Goal: Download file/media

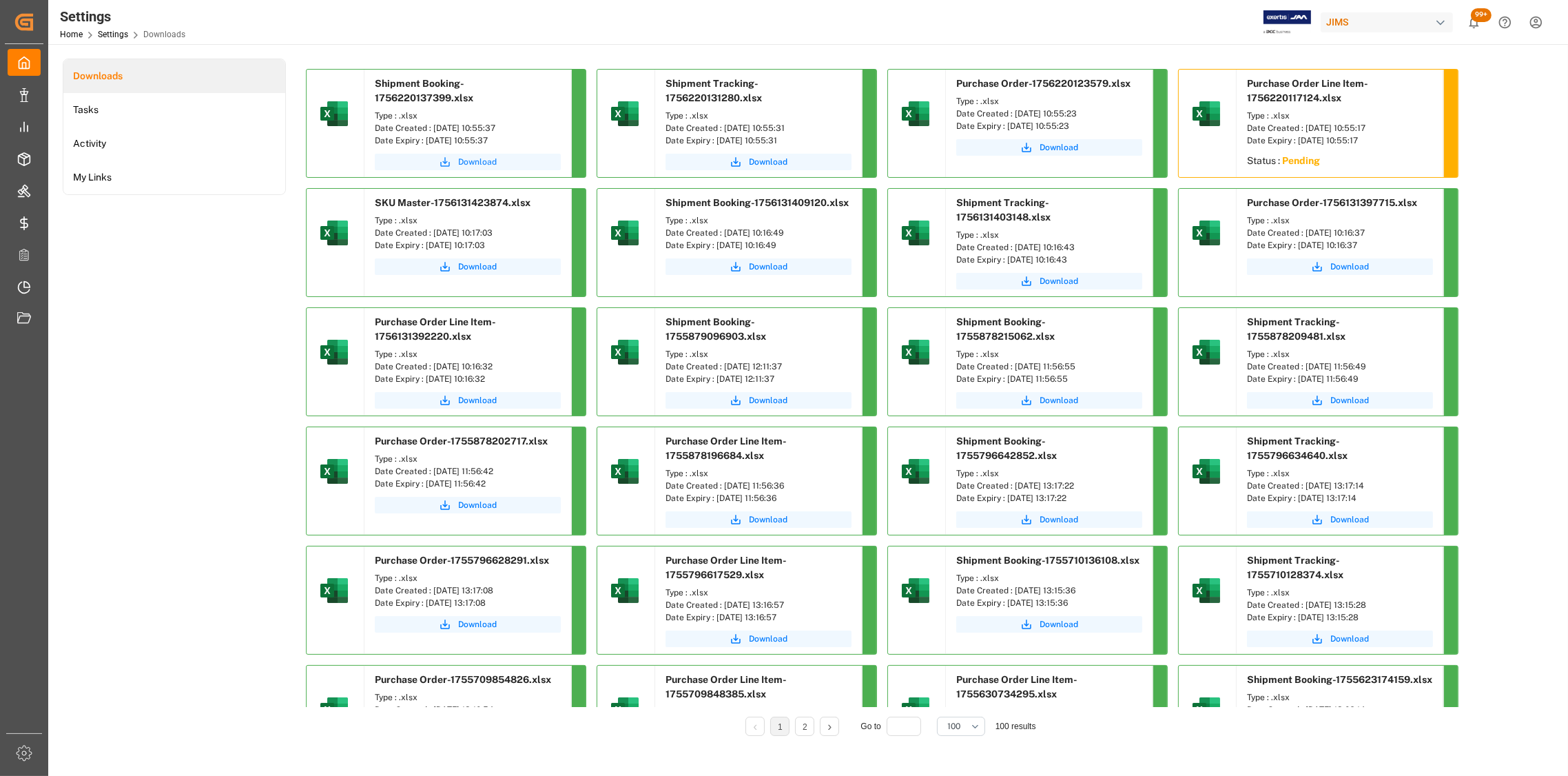
click at [472, 160] on span "Download" at bounding box center [477, 162] width 38 height 13
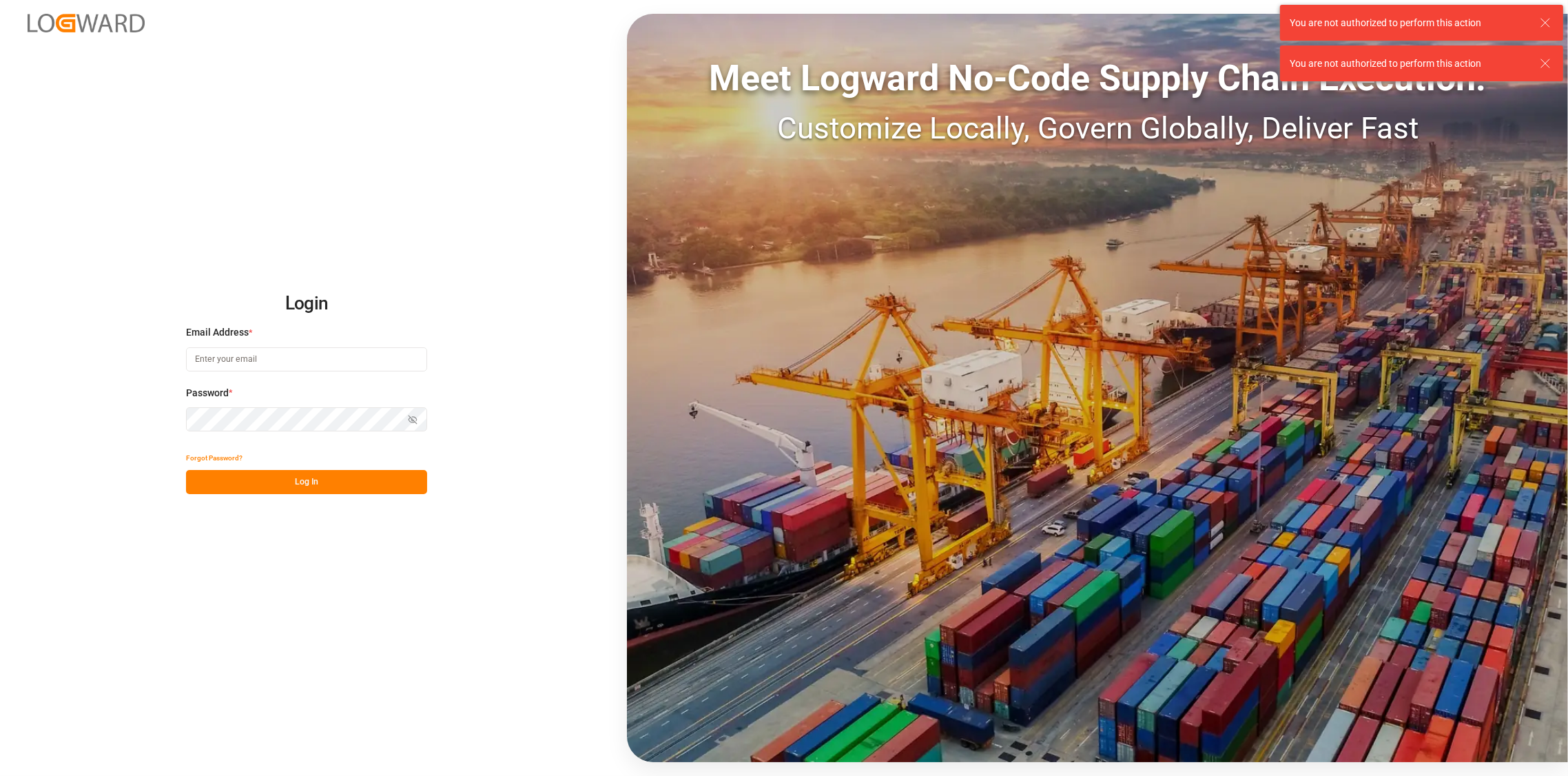
type input "[PERSON_NAME][EMAIL_ADDRESS][DOMAIN_NAME]"
click at [311, 484] on button "Log In" at bounding box center [306, 482] width 241 height 24
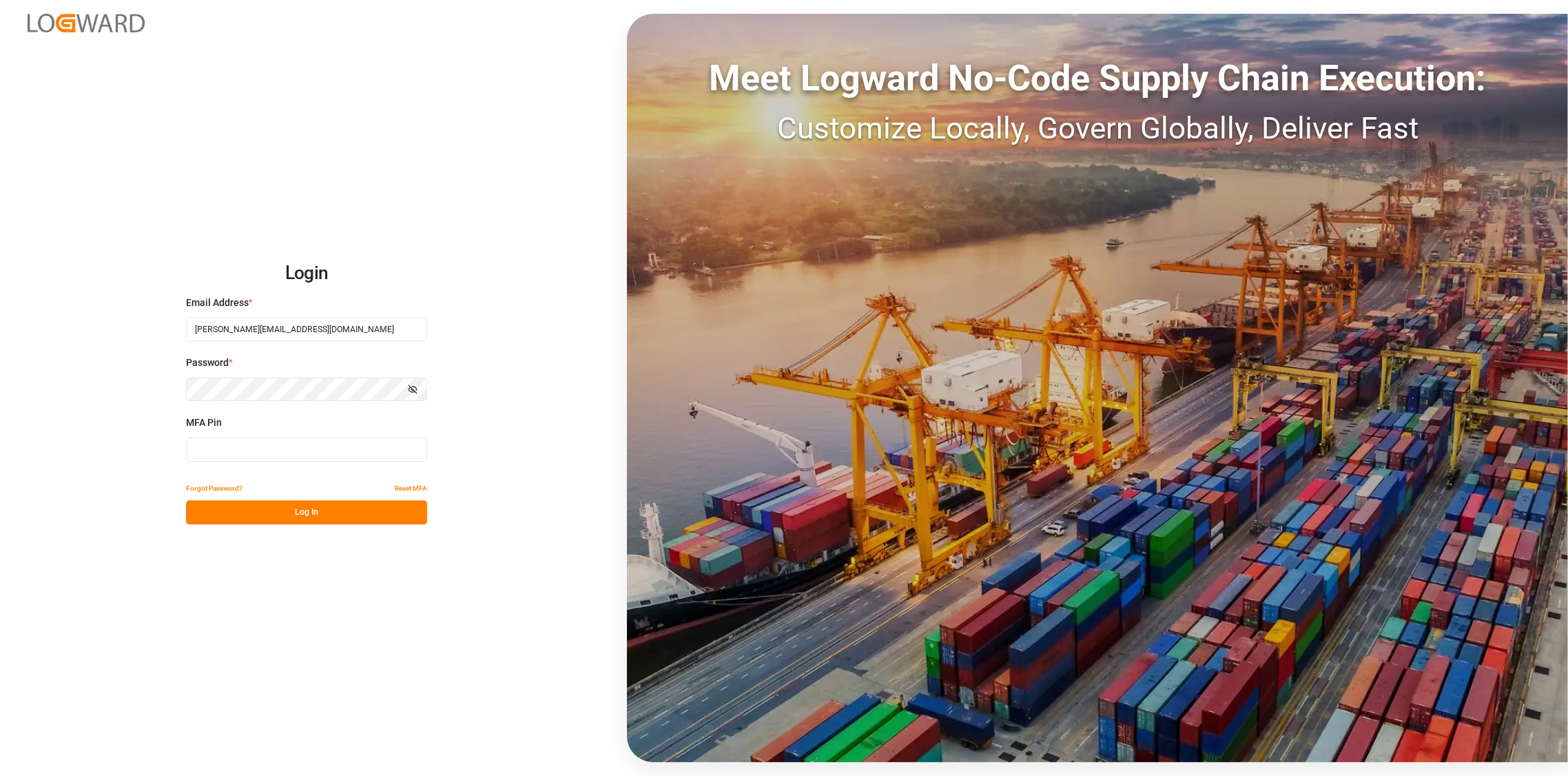
click at [243, 456] on input at bounding box center [306, 449] width 241 height 24
type input "179738"
click at [300, 505] on button "Log In" at bounding box center [306, 512] width 241 height 24
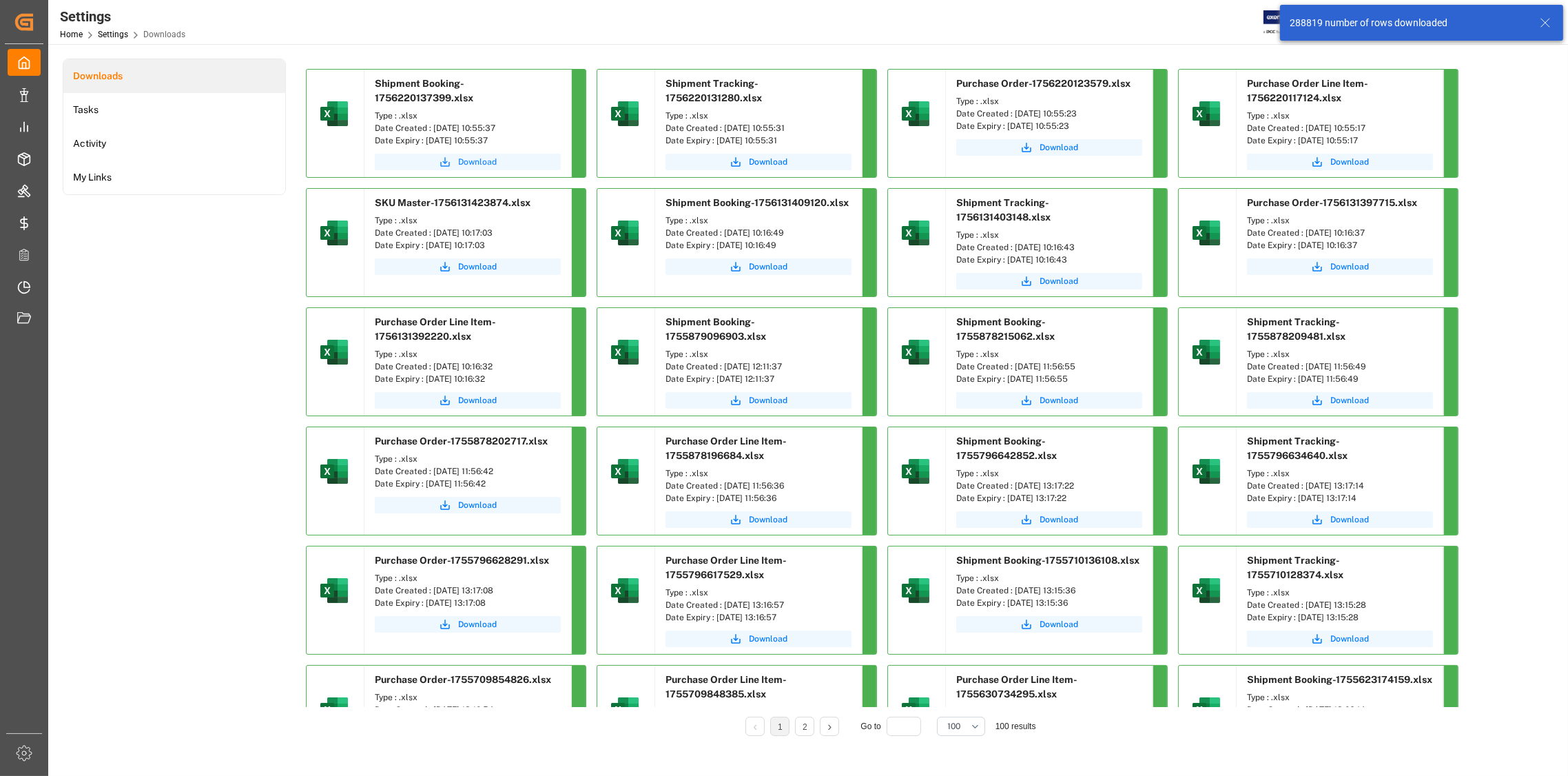
click at [472, 157] on span "Download" at bounding box center [477, 162] width 38 height 13
click at [779, 160] on span "Download" at bounding box center [768, 162] width 38 height 13
click at [1055, 151] on span "Download" at bounding box center [1059, 148] width 38 height 13
click at [1359, 161] on span "Download" at bounding box center [1349, 162] width 38 height 13
